Goal: Check status: Check status

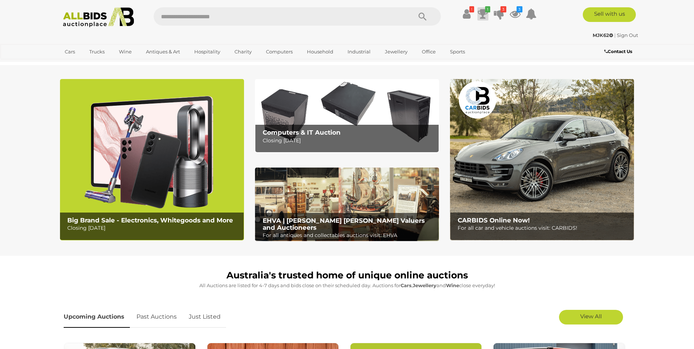
click at [483, 13] on icon at bounding box center [483, 13] width 10 height 13
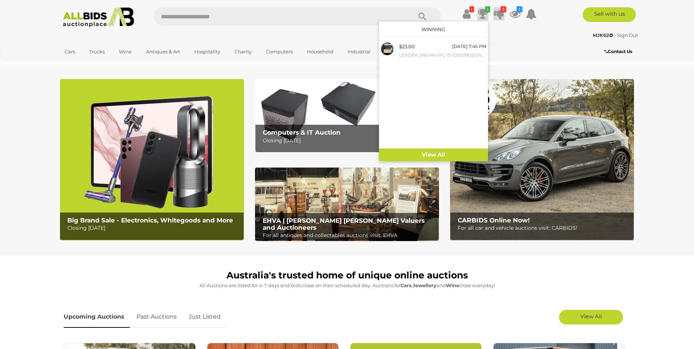
click at [498, 12] on icon at bounding box center [499, 13] width 10 height 13
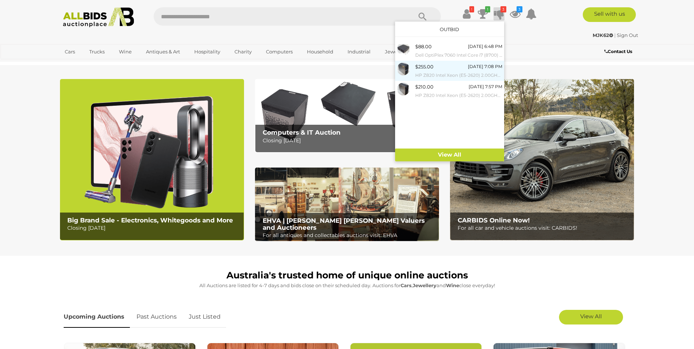
click at [449, 67] on div "$255.00 Tomorrow 7:08 PM HP Z820 Intel Xeon (E5-2620) 2.00GHz-2.50GHz 6-Core CP…" at bounding box center [458, 71] width 87 height 16
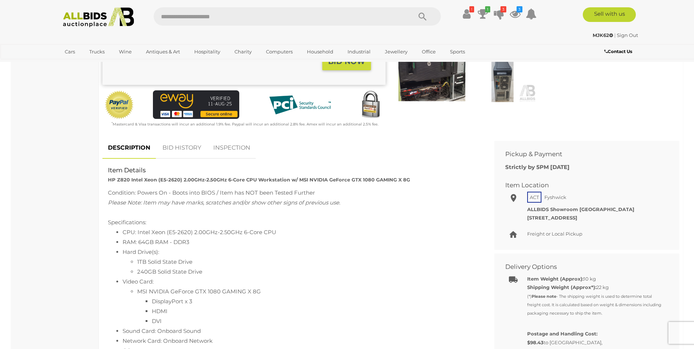
scroll to position [220, 0]
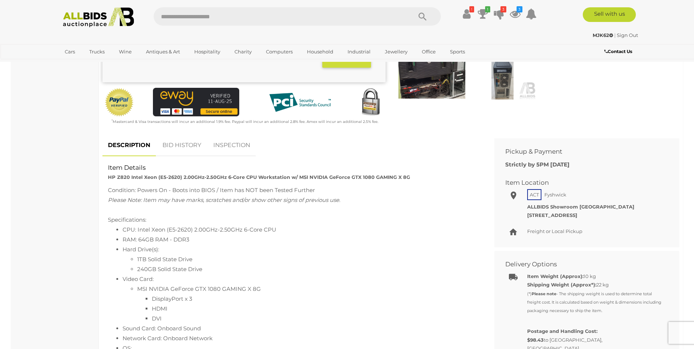
click at [189, 143] on link "BID HISTORY" at bounding box center [182, 146] width 50 height 22
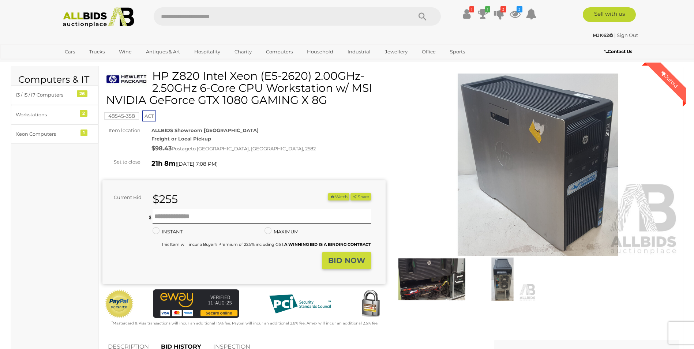
scroll to position [0, 0]
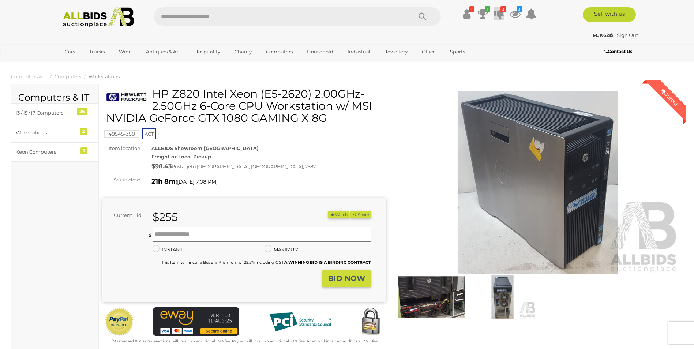
click at [498, 17] on icon at bounding box center [499, 13] width 10 height 13
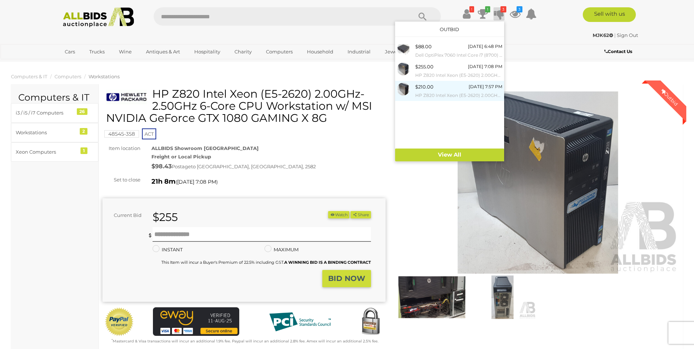
click at [439, 91] on div "$210.00 [DATE] 7:57 PM HP Z820 Intel Xeon (E5-2620) 2.00GHz-2.50GHz 6-Core CPU …" at bounding box center [458, 91] width 87 height 16
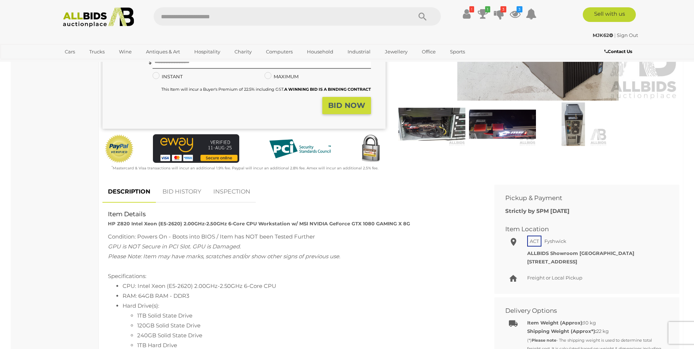
scroll to position [220, 0]
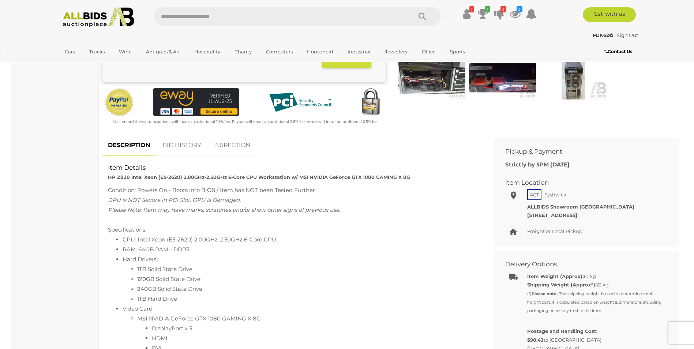
click at [187, 145] on link "BID HISTORY" at bounding box center [182, 146] width 50 height 22
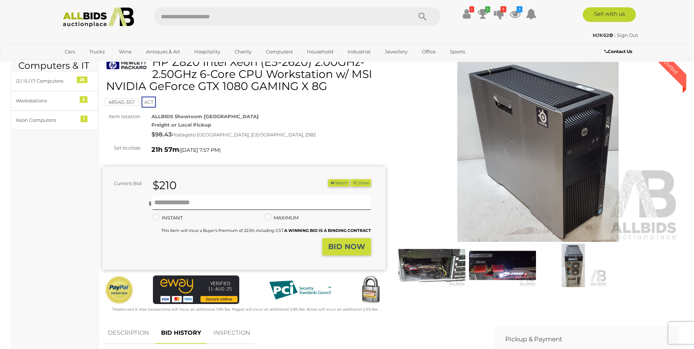
scroll to position [0, 0]
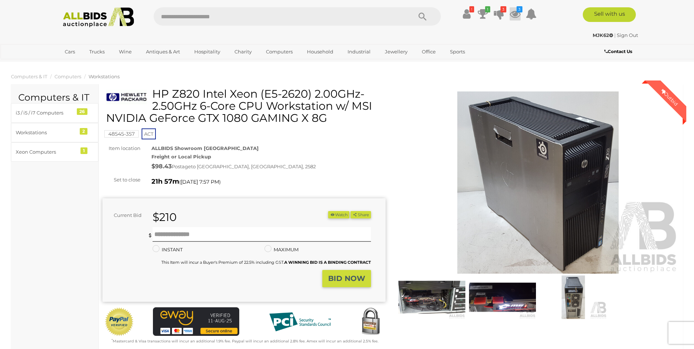
click at [514, 12] on icon at bounding box center [515, 13] width 11 height 13
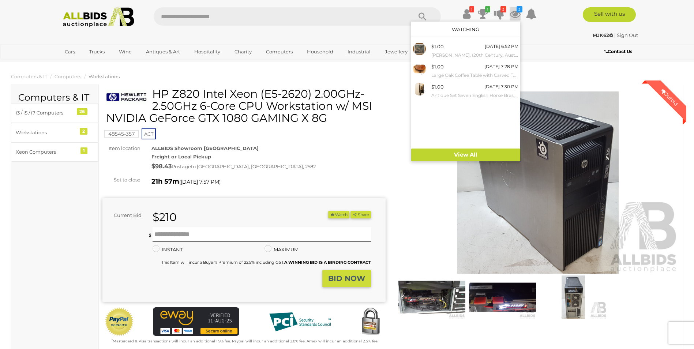
click at [569, 25] on div "! 1 3 3" at bounding box center [347, 17] width 596 height 20
